Goal: Information Seeking & Learning: Learn about a topic

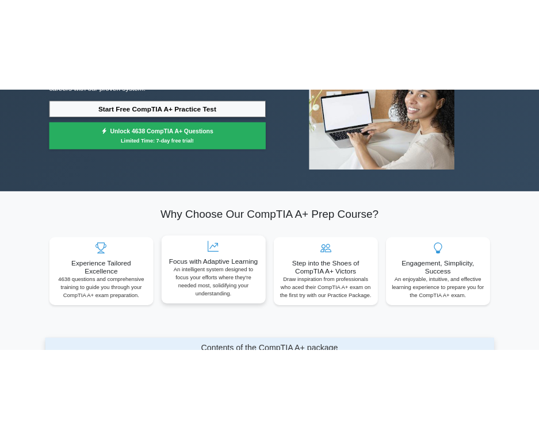
scroll to position [57, 0]
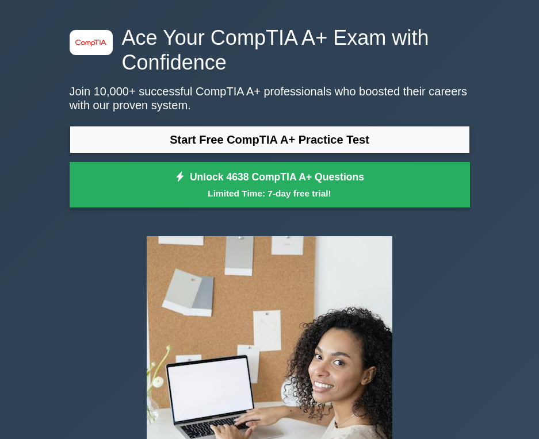
scroll to position [57, 0]
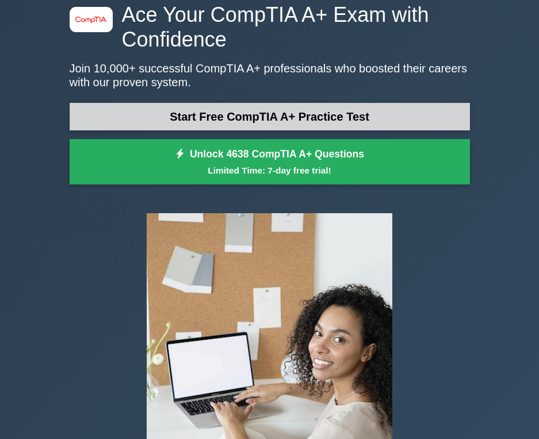
click at [331, 117] on link "Start Free CompTIA A+ Practice Test" at bounding box center [270, 117] width 400 height 28
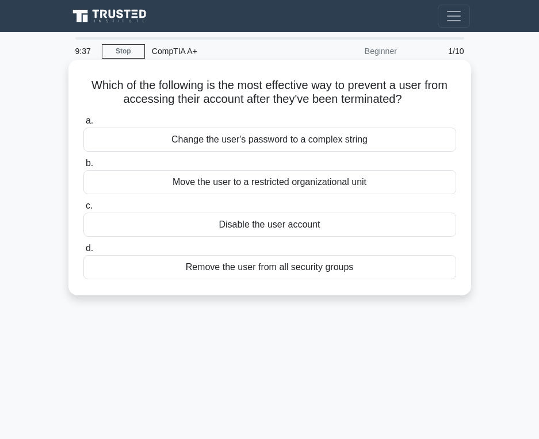
click at [411, 224] on div "Disable the user account" at bounding box center [269, 225] width 373 height 24
click at [83, 210] on input "c. Disable the user account" at bounding box center [83, 205] width 0 height 7
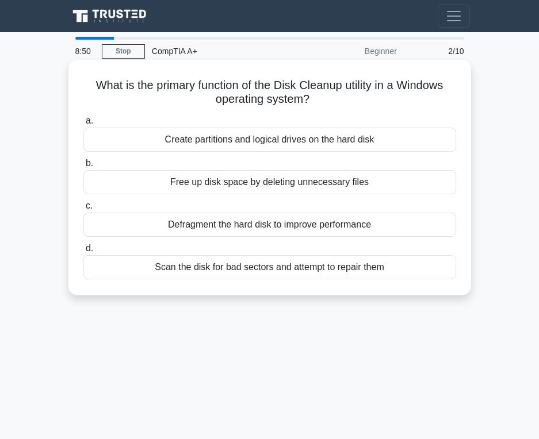
click at [332, 189] on div "Free up disk space by deleting unnecessary files" at bounding box center [269, 182] width 373 height 24
click at [83, 167] on input "b. Free up disk space by deleting unnecessary files" at bounding box center [83, 163] width 0 height 7
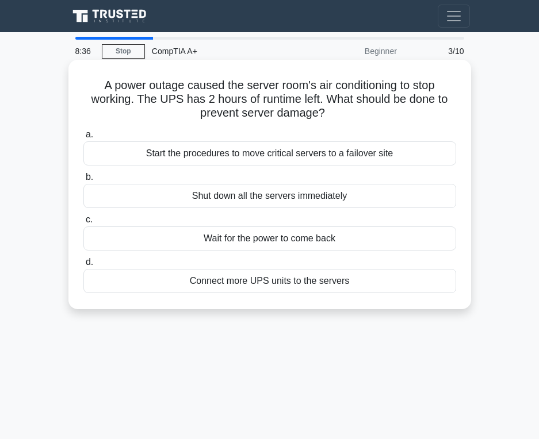
click at [392, 160] on div "Start the procedures to move critical servers to a failover site" at bounding box center [269, 153] width 373 height 24
click at [83, 139] on input "a. Start the procedures to move critical servers to a failover site" at bounding box center [83, 134] width 0 height 7
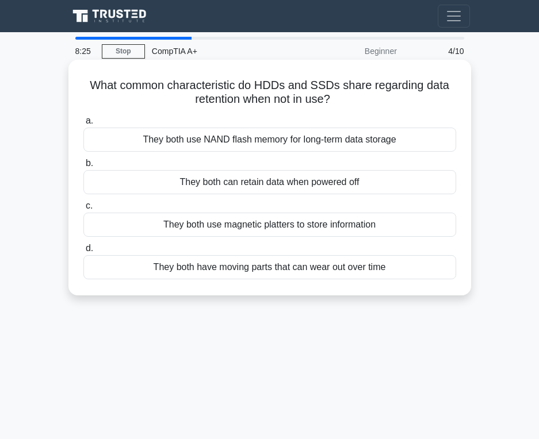
click at [342, 182] on div "They both can retain data when powered off" at bounding box center [269, 182] width 373 height 24
click at [83, 167] on input "b. They both can retain data when powered off" at bounding box center [83, 163] width 0 height 7
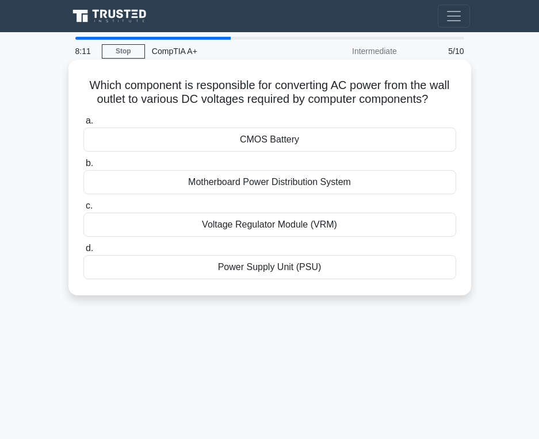
click at [278, 271] on div "Power Supply Unit (PSU)" at bounding box center [269, 267] width 373 height 24
click at [83, 252] on input "d. Power Supply Unit (PSU)" at bounding box center [83, 248] width 0 height 7
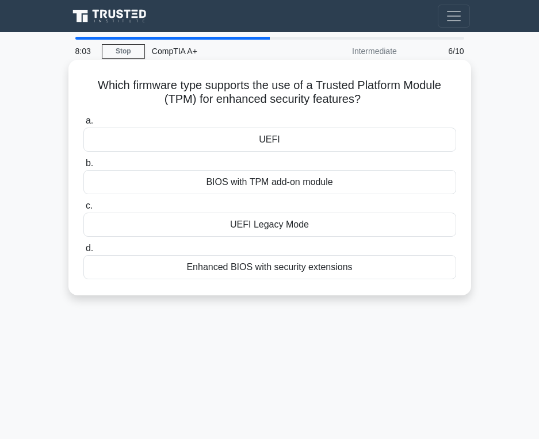
click at [309, 132] on div "UEFI" at bounding box center [269, 140] width 373 height 24
click at [83, 125] on input "a. UEFI" at bounding box center [83, 120] width 0 height 7
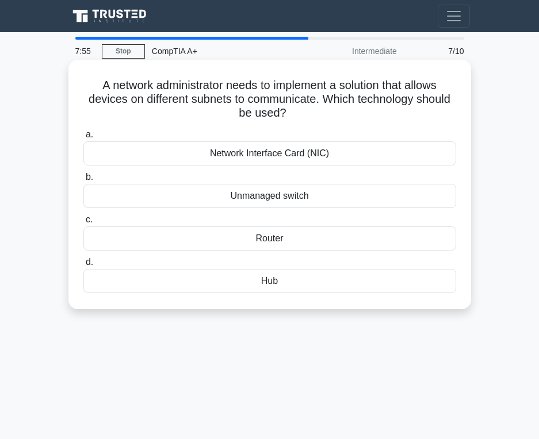
click at [323, 239] on div "Router" at bounding box center [269, 239] width 373 height 24
click at [83, 224] on input "c. Router" at bounding box center [83, 219] width 0 height 7
